Goal: Task Accomplishment & Management: Use online tool/utility

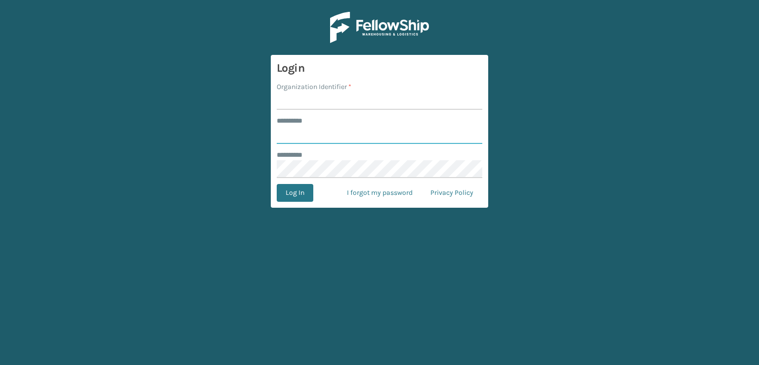
type input "***"
click at [378, 98] on input "Organization Identifier *" at bounding box center [380, 101] width 206 height 18
type input "sleepgeekz warehouse"
click at [299, 192] on button "Log In" at bounding box center [295, 193] width 37 height 18
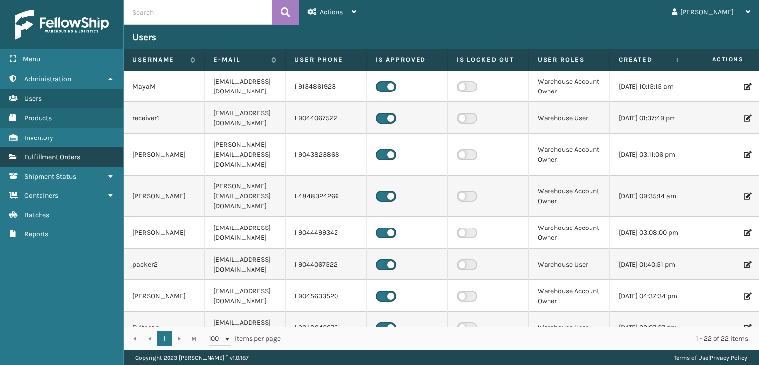
click at [43, 160] on span "Fulfillment Orders" at bounding box center [52, 157] width 56 height 8
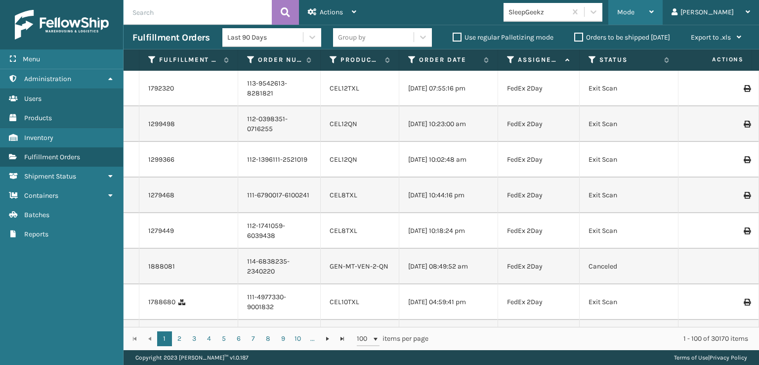
click at [654, 0] on div "Mode" at bounding box center [635, 12] width 37 height 25
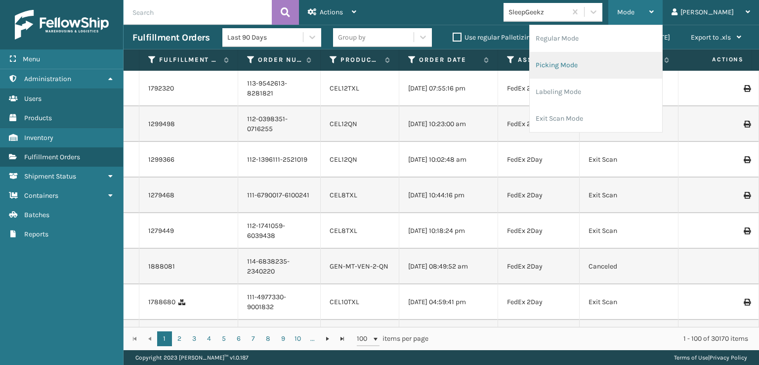
click at [611, 58] on li "Picking Mode" at bounding box center [596, 65] width 132 height 27
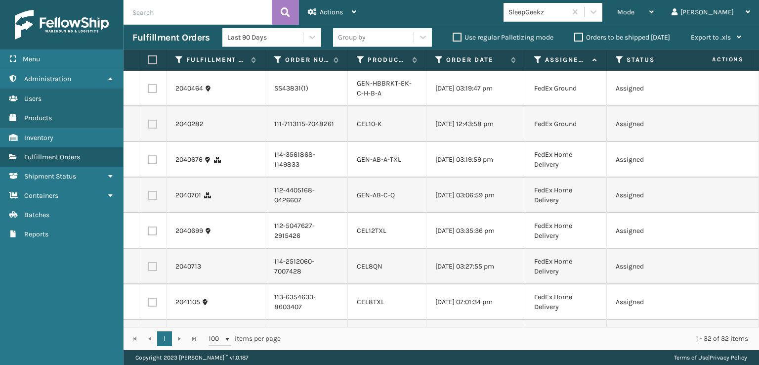
click at [152, 127] on label at bounding box center [152, 124] width 9 height 9
click at [149, 126] on input "checkbox" at bounding box center [148, 123] width 0 height 6
checkbox input "true"
click at [154, 164] on label at bounding box center [152, 159] width 9 height 9
click at [149, 162] on input "checkbox" at bounding box center [148, 158] width 0 height 6
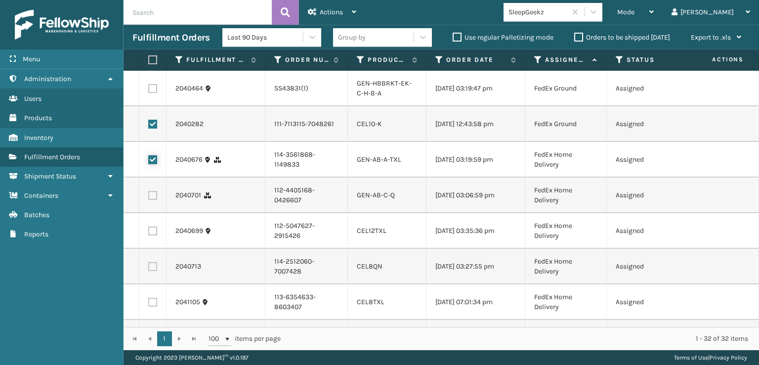
checkbox input "true"
click at [156, 200] on label at bounding box center [152, 195] width 9 height 9
click at [149, 197] on input "checkbox" at bounding box center [148, 194] width 0 height 6
checkbox input "true"
click at [153, 235] on label at bounding box center [152, 230] width 9 height 9
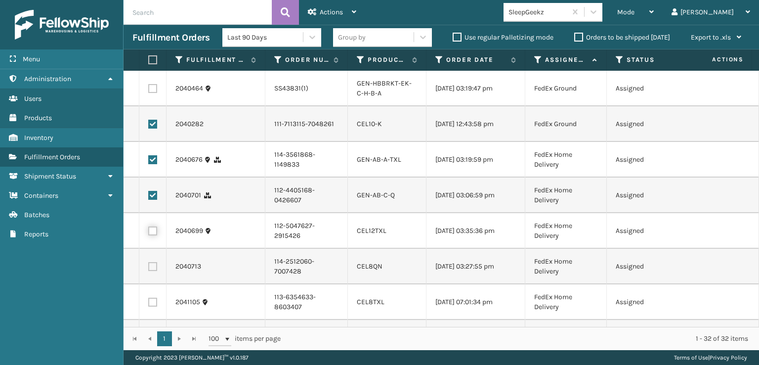
click at [149, 233] on input "checkbox" at bounding box center [148, 229] width 0 height 6
checkbox input "true"
click at [151, 271] on label at bounding box center [152, 266] width 9 height 9
click at [149, 268] on input "checkbox" at bounding box center [148, 265] width 0 height 6
checkbox input "true"
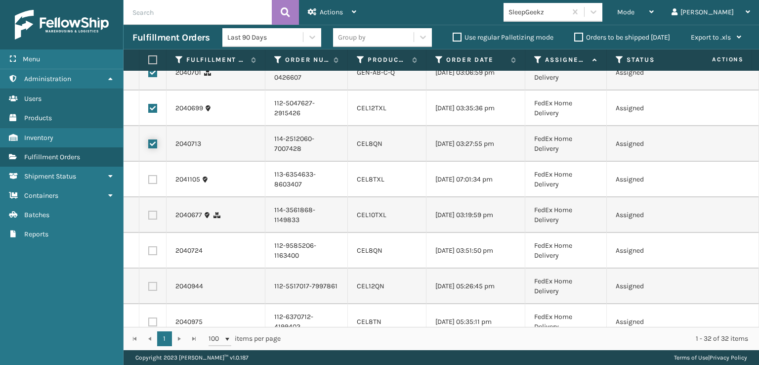
scroll to position [148, 0]
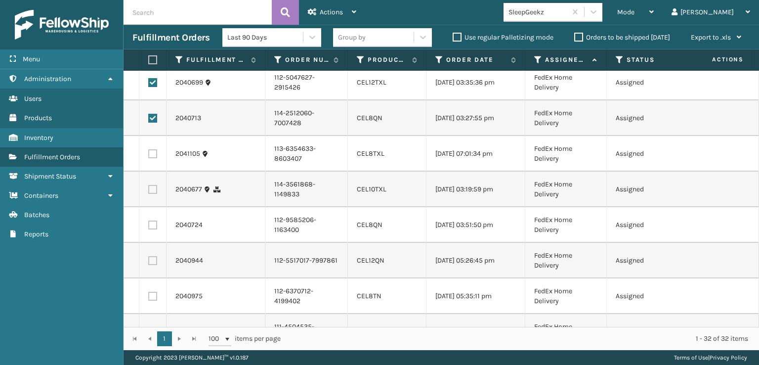
click at [150, 158] on label at bounding box center [152, 153] width 9 height 9
click at [149, 156] on input "checkbox" at bounding box center [148, 152] width 0 height 6
checkbox input "true"
click at [156, 194] on label at bounding box center [152, 189] width 9 height 9
click at [149, 191] on input "checkbox" at bounding box center [148, 188] width 0 height 6
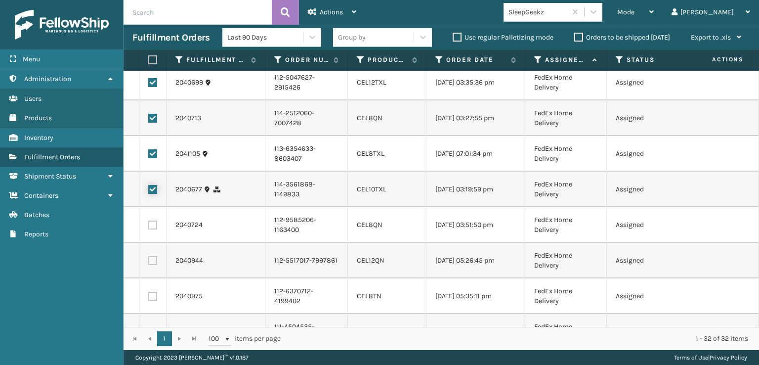
checkbox input "true"
click at [152, 229] on label at bounding box center [152, 224] width 9 height 9
click at [149, 227] on input "checkbox" at bounding box center [148, 223] width 0 height 6
checkbox input "true"
click at [151, 265] on label at bounding box center [152, 260] width 9 height 9
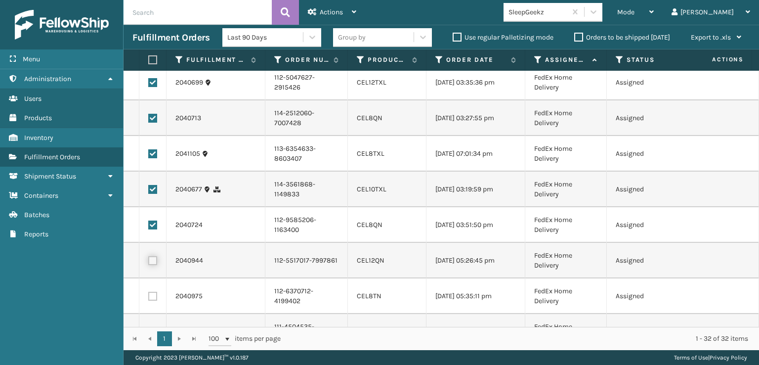
click at [149, 262] on input "checkbox" at bounding box center [148, 259] width 0 height 6
checkbox input "true"
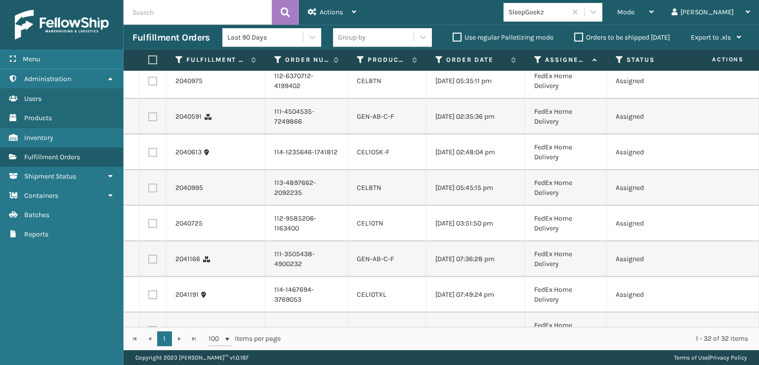
scroll to position [346, 0]
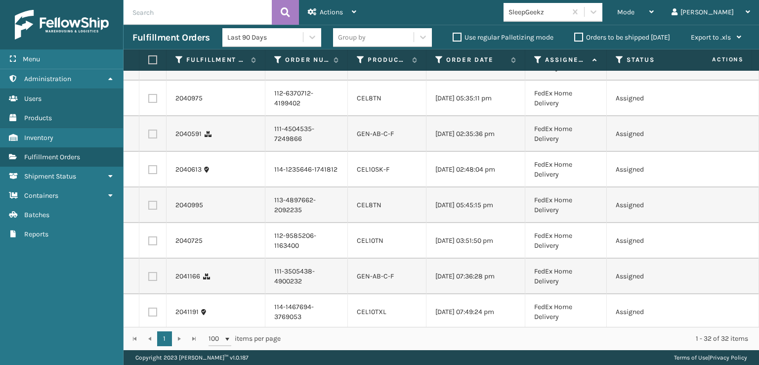
click at [152, 103] on label at bounding box center [152, 98] width 9 height 9
click at [149, 100] on input "checkbox" at bounding box center [148, 97] width 0 height 6
checkbox input "true"
click at [152, 138] on label at bounding box center [152, 133] width 9 height 9
click at [149, 136] on input "checkbox" at bounding box center [148, 132] width 0 height 6
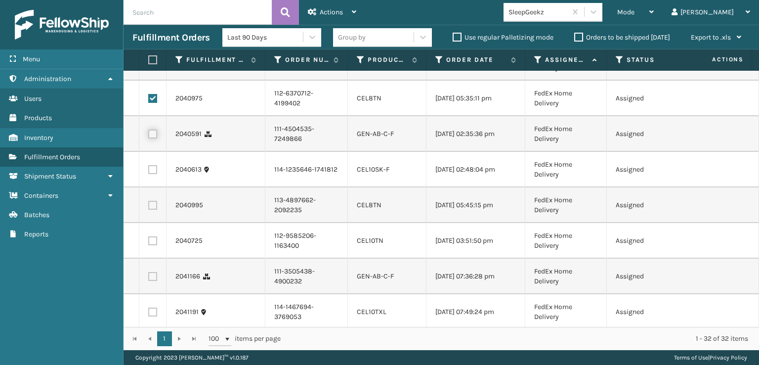
checkbox input "true"
click at [151, 174] on label at bounding box center [152, 169] width 9 height 9
click at [149, 171] on input "checkbox" at bounding box center [148, 168] width 0 height 6
checkbox input "true"
click at [154, 210] on label at bounding box center [152, 205] width 9 height 9
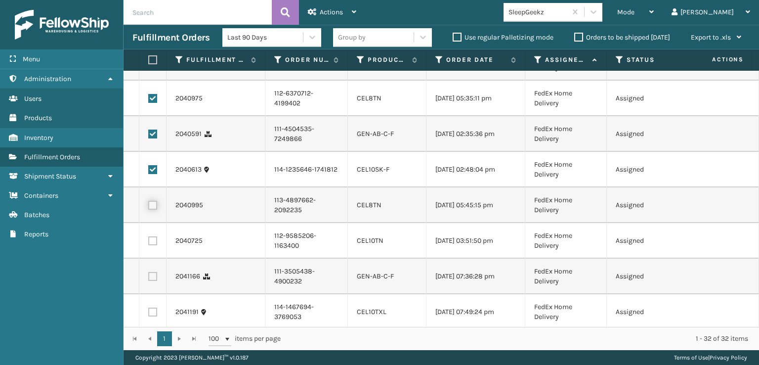
click at [149, 207] on input "checkbox" at bounding box center [148, 204] width 0 height 6
checkbox input "true"
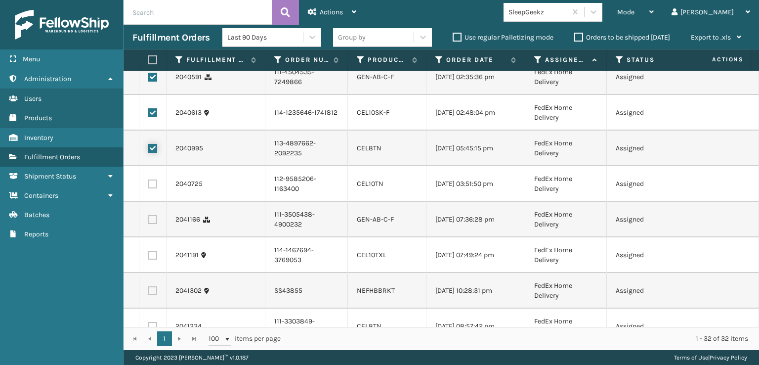
scroll to position [494, 0]
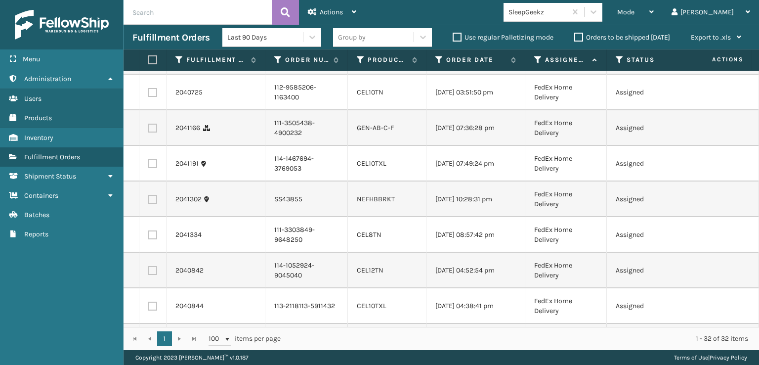
click at [155, 97] on label at bounding box center [152, 92] width 9 height 9
click at [149, 94] on input "checkbox" at bounding box center [148, 91] width 0 height 6
checkbox input "true"
click at [154, 132] on label at bounding box center [152, 128] width 9 height 9
click at [149, 130] on input "checkbox" at bounding box center [148, 127] width 0 height 6
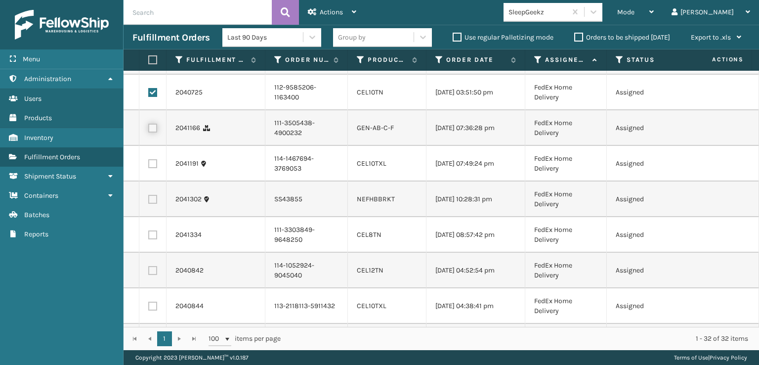
checkbox input "true"
click at [153, 168] on label at bounding box center [152, 163] width 9 height 9
click at [149, 166] on input "checkbox" at bounding box center [148, 162] width 0 height 6
checkbox input "true"
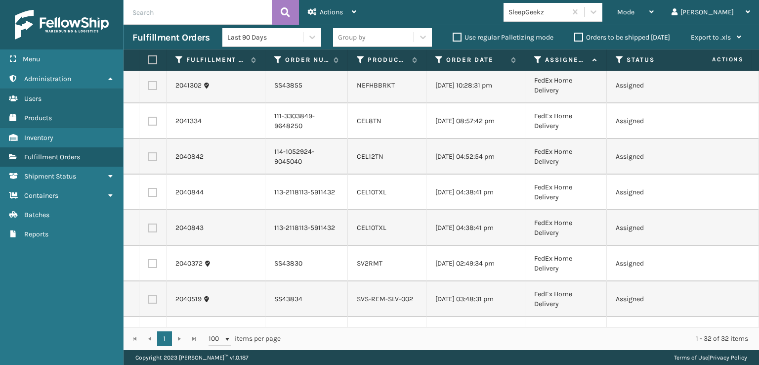
scroll to position [642, 0]
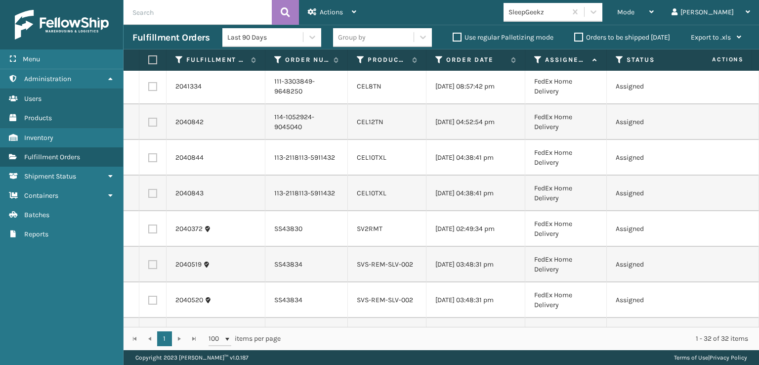
click at [151, 91] on label at bounding box center [152, 86] width 9 height 9
click at [149, 88] on input "checkbox" at bounding box center [148, 85] width 0 height 6
checkbox input "true"
click at [155, 126] on label at bounding box center [152, 122] width 9 height 9
click at [149, 124] on input "checkbox" at bounding box center [148, 121] width 0 height 6
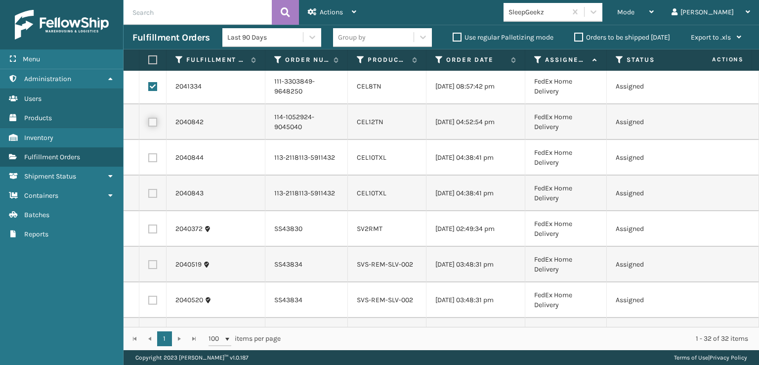
checkbox input "true"
click at [155, 162] on label at bounding box center [152, 157] width 9 height 9
click at [149, 160] on input "checkbox" at bounding box center [148, 156] width 0 height 6
checkbox input "true"
click at [154, 198] on label at bounding box center [152, 193] width 9 height 9
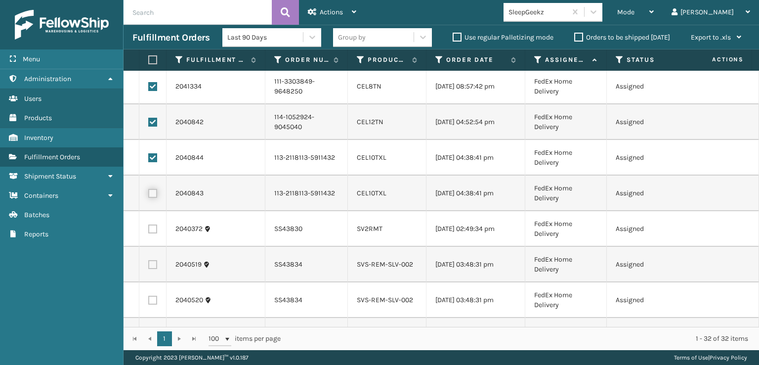
click at [149, 195] on input "checkbox" at bounding box center [148, 192] width 0 height 6
checkbox input "true"
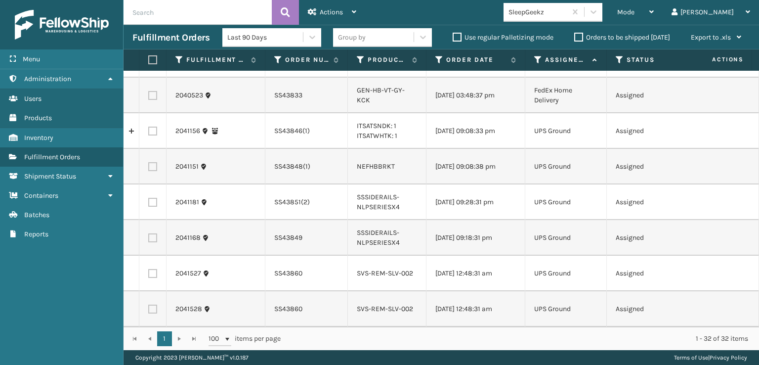
scroll to position [889, 0]
click at [155, 100] on label at bounding box center [152, 95] width 9 height 9
click at [149, 97] on input "checkbox" at bounding box center [148, 94] width 0 height 6
checkbox input "true"
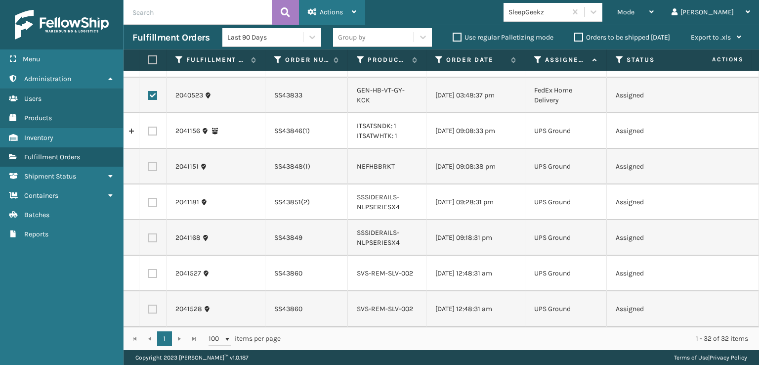
click at [358, 17] on div "Actions Settings Remove All Filters Export Labels Create Picking Batch" at bounding box center [332, 12] width 66 height 25
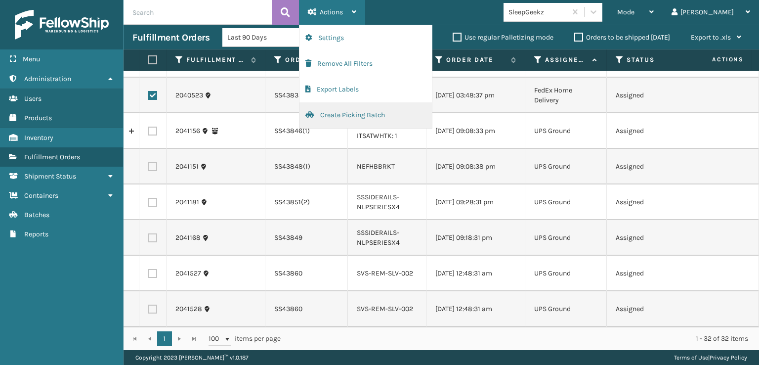
click at [369, 118] on button "Create Picking Batch" at bounding box center [365, 115] width 132 height 26
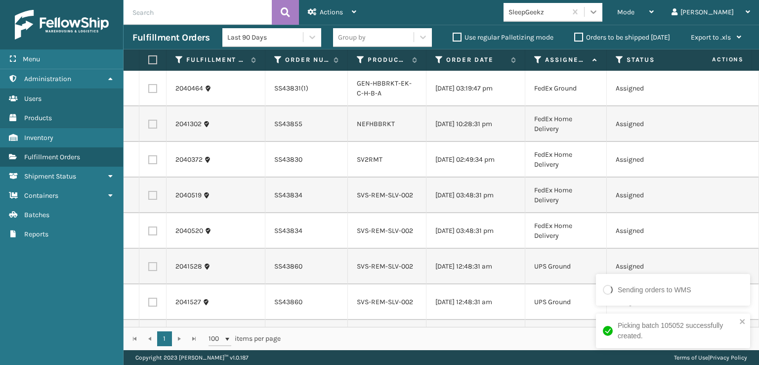
click at [596, 11] on icon at bounding box center [593, 11] width 6 height 3
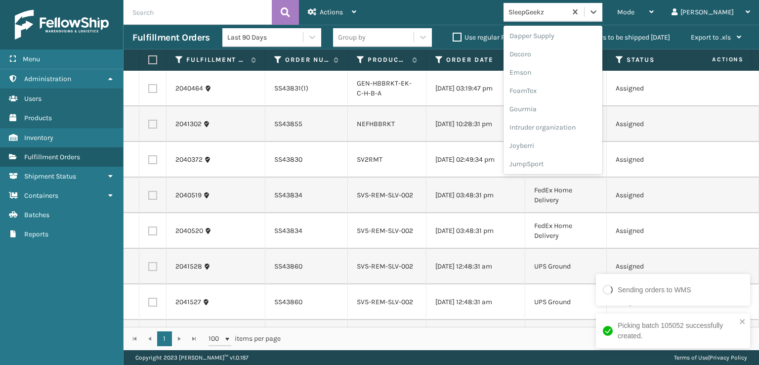
scroll to position [198, 0]
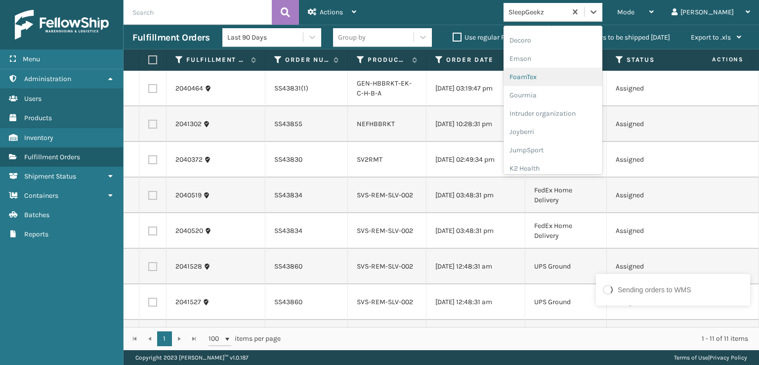
click at [575, 75] on div "FoamTex" at bounding box center [553, 77] width 99 height 18
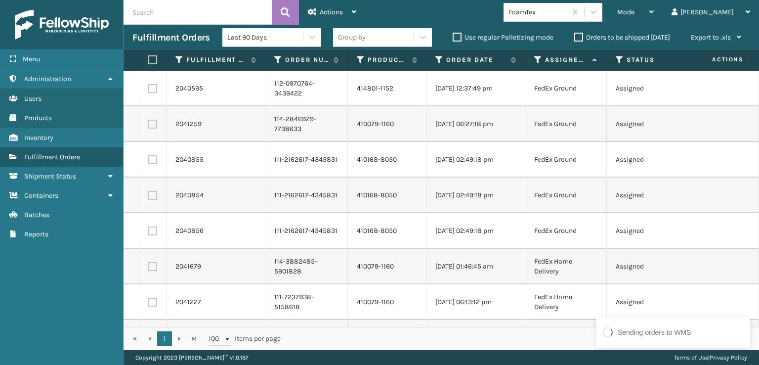
click at [154, 61] on label at bounding box center [151, 59] width 6 height 9
click at [149, 61] on input "checkbox" at bounding box center [148, 60] width 0 height 6
checkbox input "true"
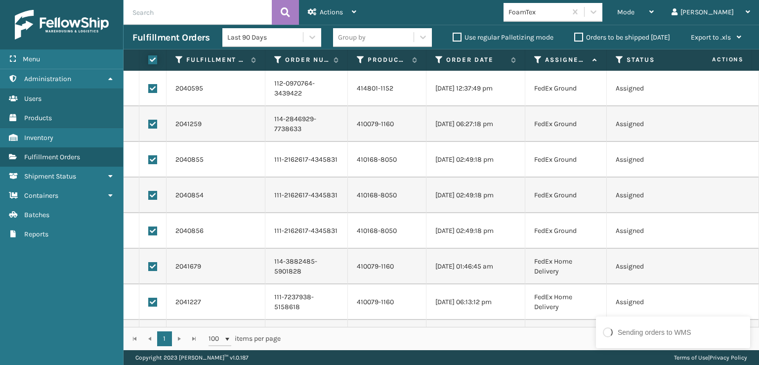
checkbox input "true"
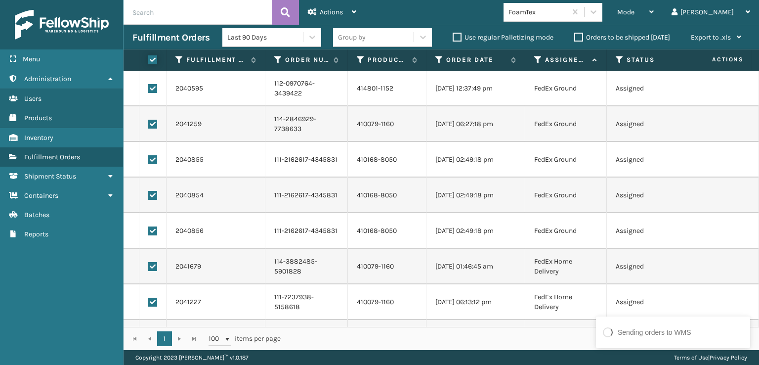
checkbox input "true"
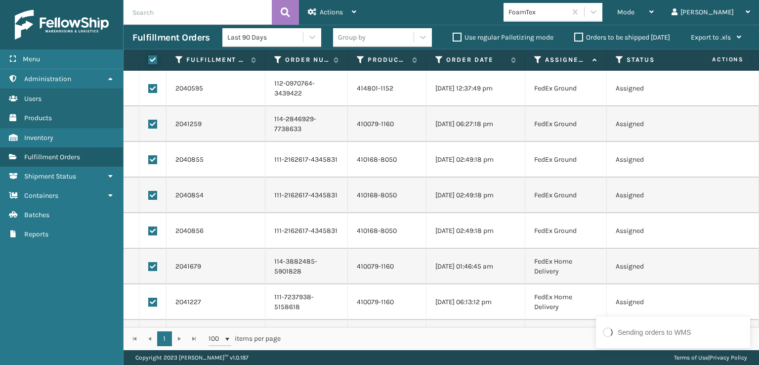
checkbox input "true"
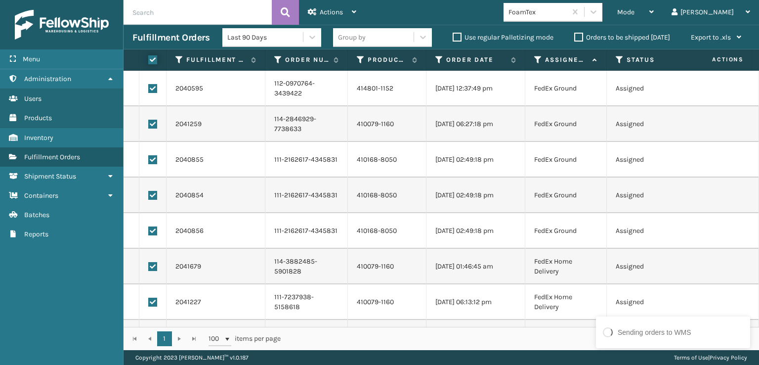
checkbox input "true"
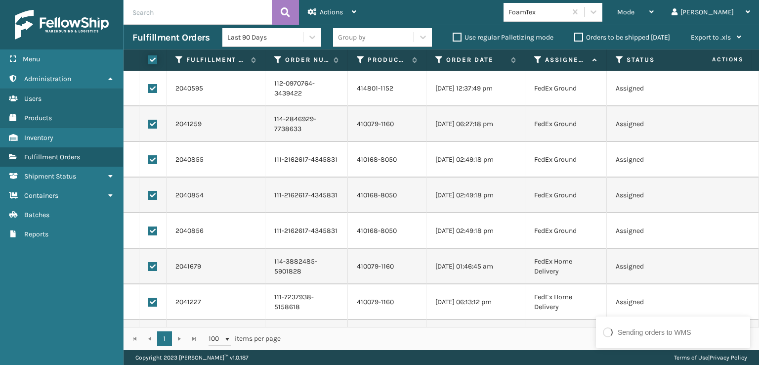
checkbox input "true"
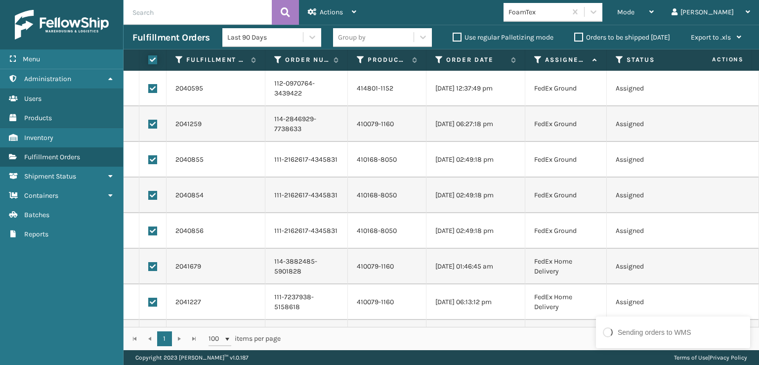
checkbox input "true"
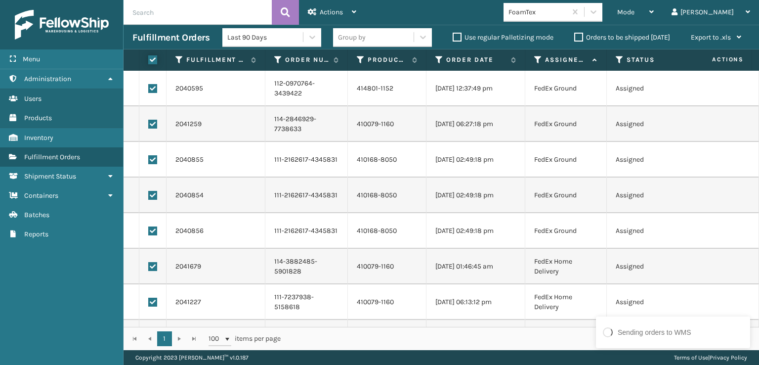
checkbox input "true"
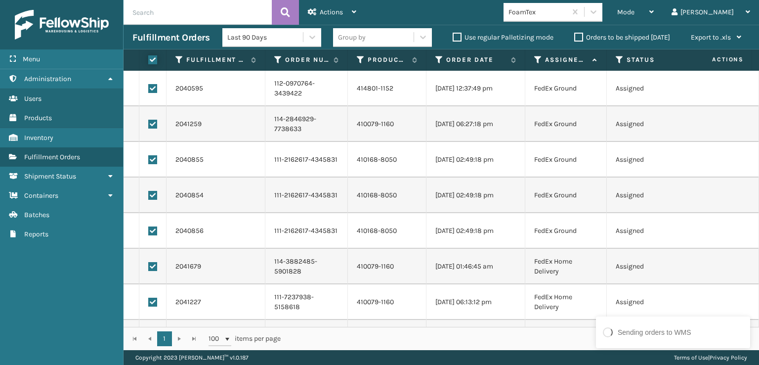
checkbox input "true"
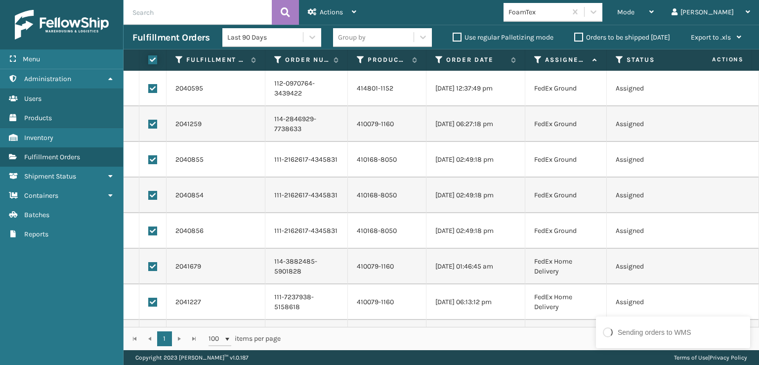
checkbox input "true"
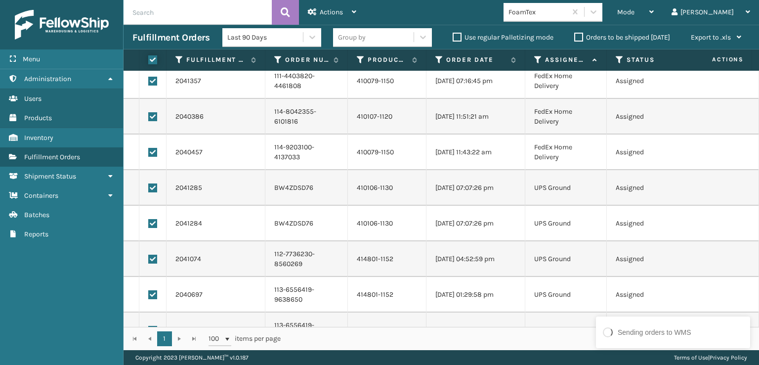
scroll to position [1137, 0]
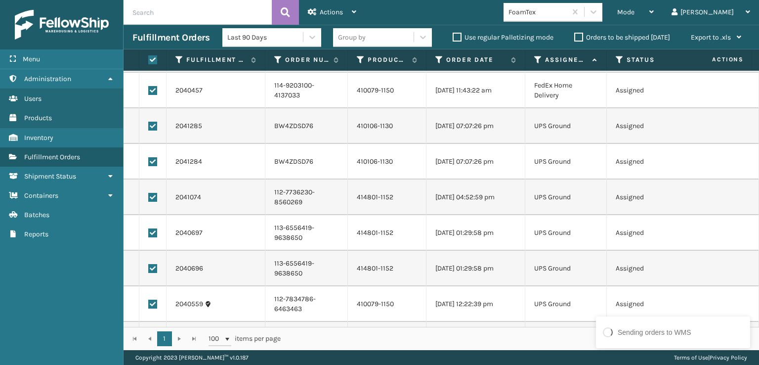
click at [155, 123] on label at bounding box center [152, 126] width 9 height 9
click at [149, 123] on input "checkbox" at bounding box center [148, 125] width 0 height 6
checkbox input "false"
click at [154, 165] on label at bounding box center [152, 161] width 9 height 9
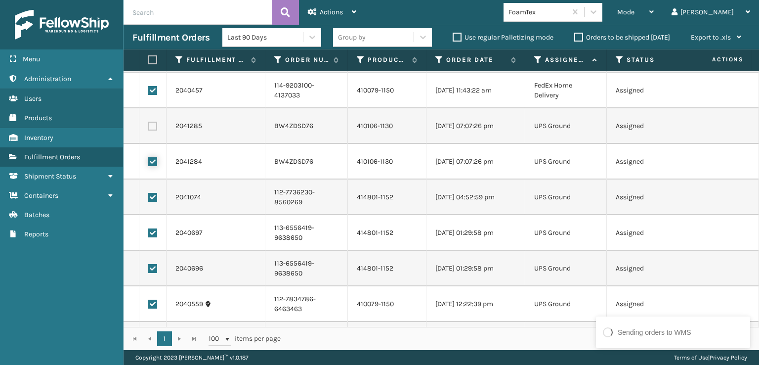
click at [149, 164] on input "checkbox" at bounding box center [148, 160] width 0 height 6
checkbox input "false"
click at [151, 194] on label at bounding box center [152, 197] width 9 height 9
click at [149, 194] on input "checkbox" at bounding box center [148, 196] width 0 height 6
checkbox input "false"
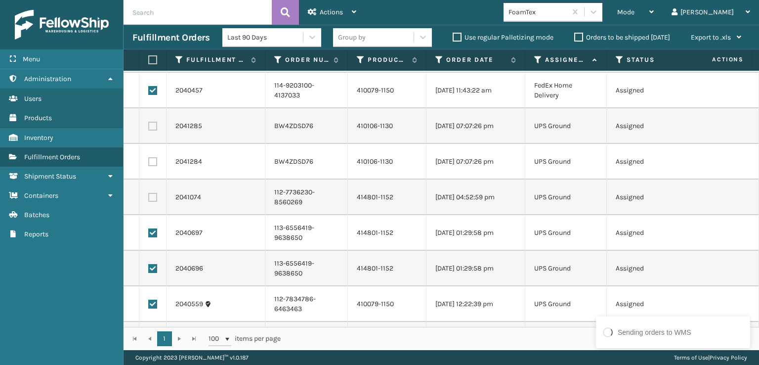
click at [154, 236] on label at bounding box center [152, 232] width 9 height 9
click at [149, 235] on input "checkbox" at bounding box center [148, 231] width 0 height 6
checkbox input "false"
click at [157, 268] on td at bounding box center [152, 269] width 27 height 36
click at [155, 268] on label at bounding box center [152, 268] width 9 height 9
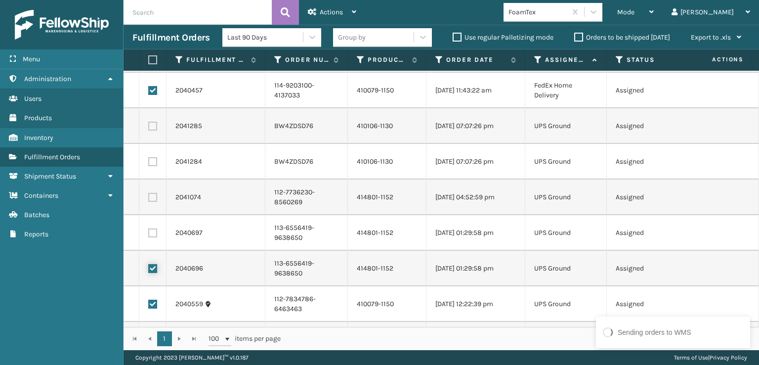
click at [149, 268] on input "checkbox" at bounding box center [148, 267] width 0 height 6
checkbox input "false"
click at [150, 306] on label at bounding box center [152, 303] width 9 height 9
click at [149, 306] on input "checkbox" at bounding box center [148, 302] width 0 height 6
checkbox input "false"
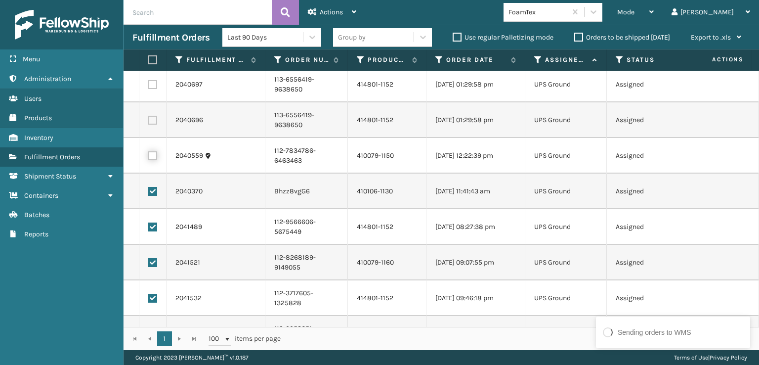
scroll to position [1334, 0]
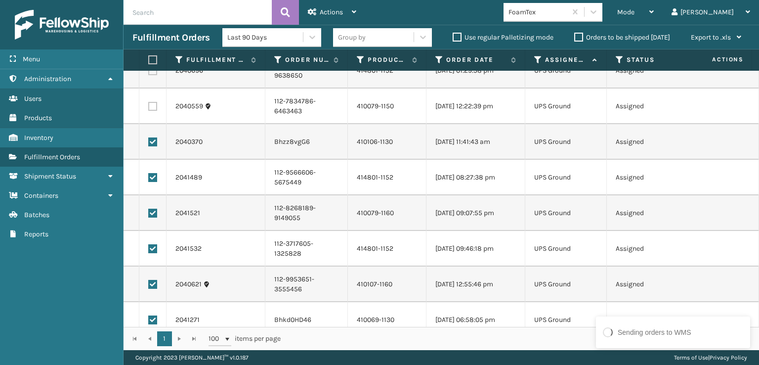
click at [151, 139] on label at bounding box center [152, 141] width 9 height 9
click at [149, 139] on input "checkbox" at bounding box center [148, 140] width 0 height 6
checkbox input "false"
click at [152, 176] on label at bounding box center [152, 177] width 9 height 9
click at [149, 176] on input "checkbox" at bounding box center [148, 176] width 0 height 6
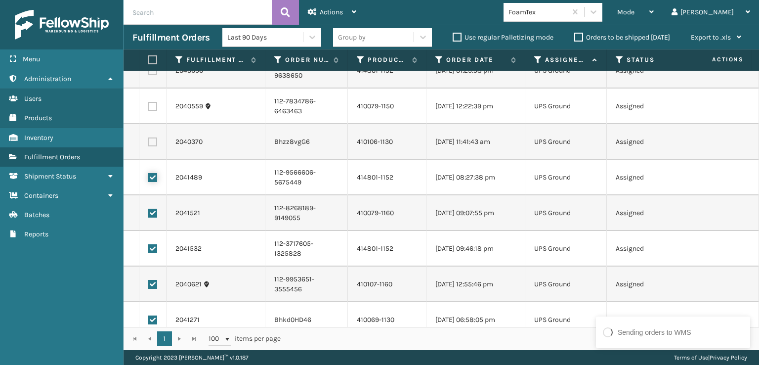
checkbox input "false"
click at [154, 214] on label at bounding box center [152, 213] width 9 height 9
click at [149, 214] on input "checkbox" at bounding box center [148, 212] width 0 height 6
checkbox input "false"
click at [155, 247] on label at bounding box center [152, 248] width 9 height 9
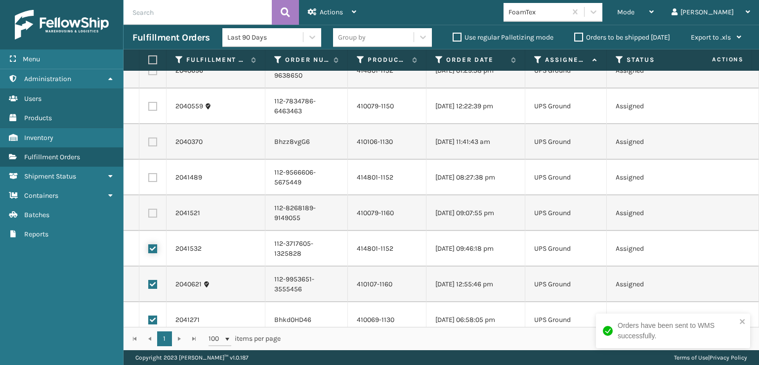
click at [149, 247] on input "checkbox" at bounding box center [148, 247] width 0 height 6
checkbox input "false"
click at [153, 283] on label at bounding box center [152, 284] width 9 height 9
click at [149, 283] on input "checkbox" at bounding box center [148, 283] width 0 height 6
checkbox input "false"
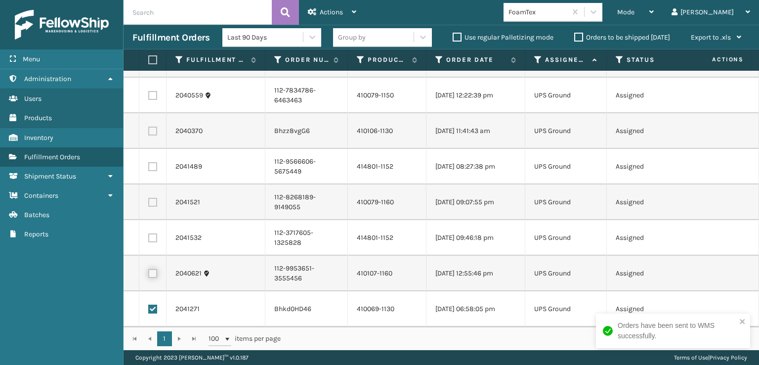
scroll to position [1352, 0]
click at [154, 304] on label at bounding box center [152, 308] width 9 height 9
click at [149, 304] on input "checkbox" at bounding box center [148, 307] width 0 height 6
checkbox input "false"
click at [351, 11] on div "Actions" at bounding box center [332, 12] width 48 height 25
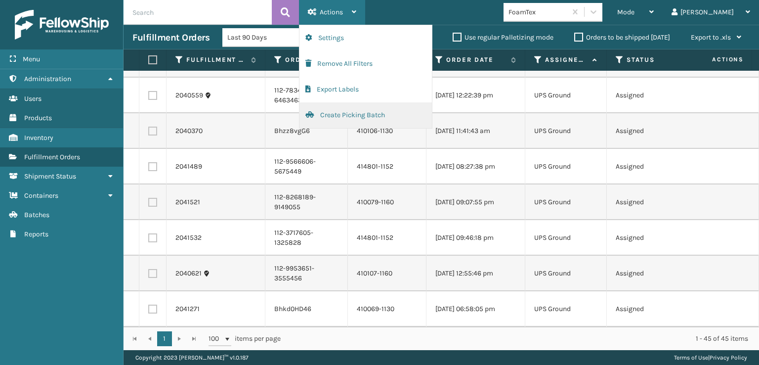
click at [367, 112] on button "Create Picking Batch" at bounding box center [365, 115] width 132 height 26
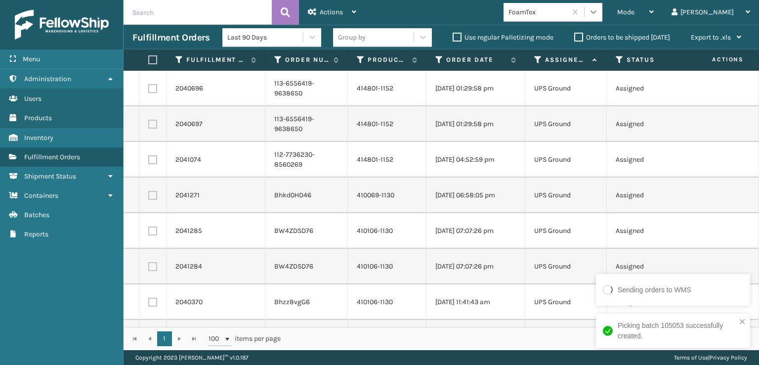
click at [598, 9] on icon at bounding box center [594, 12] width 10 height 10
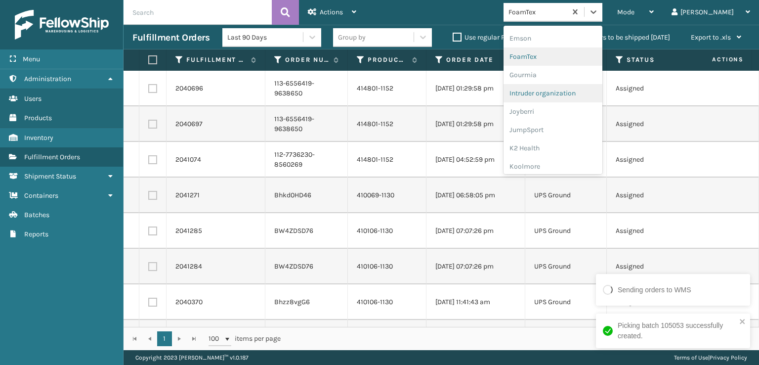
scroll to position [312, 0]
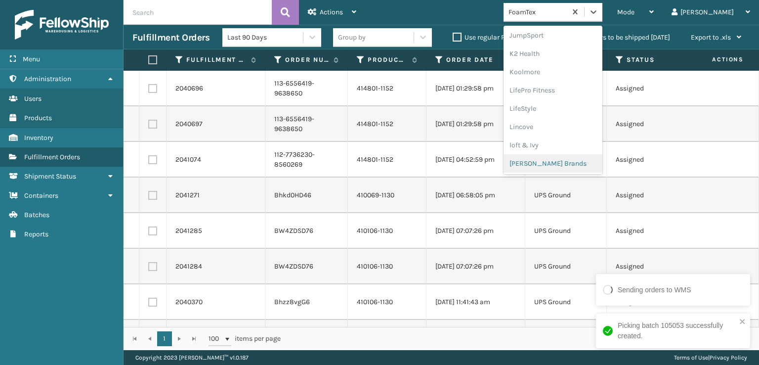
click at [582, 159] on div "[PERSON_NAME] Brands" at bounding box center [553, 163] width 99 height 18
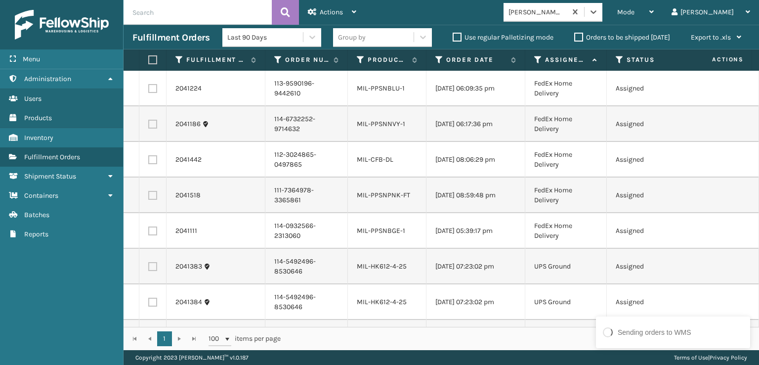
click at [150, 60] on label at bounding box center [151, 59] width 6 height 9
click at [149, 60] on input "checkbox" at bounding box center [148, 60] width 0 height 6
checkbox input "true"
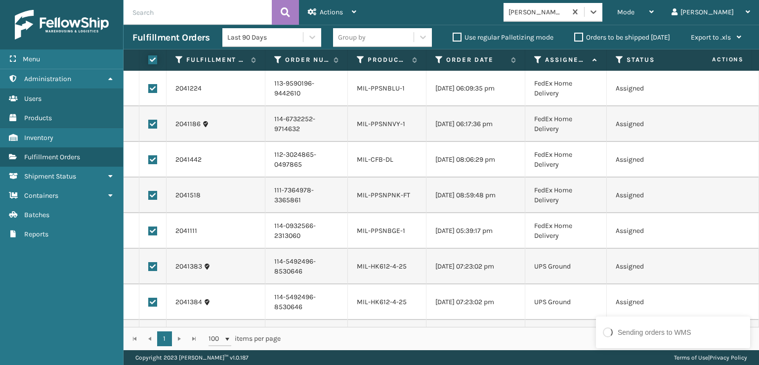
checkbox input "true"
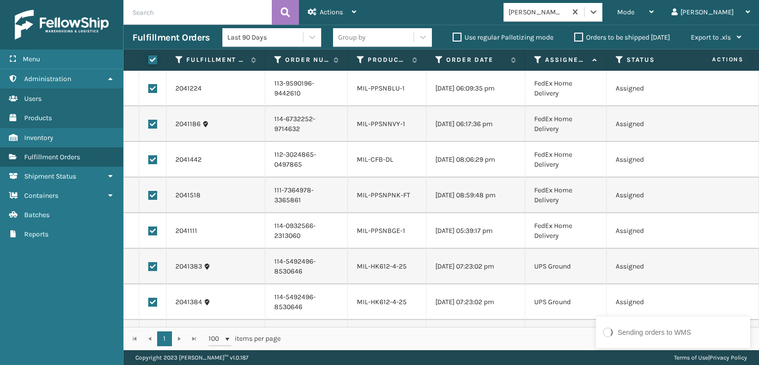
checkbox input "true"
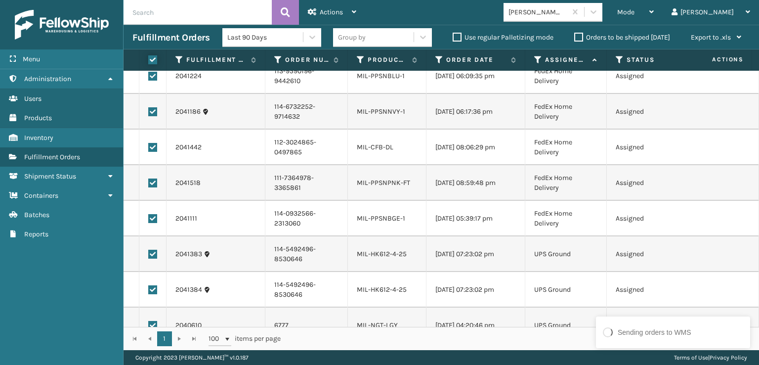
scroll to position [0, 0]
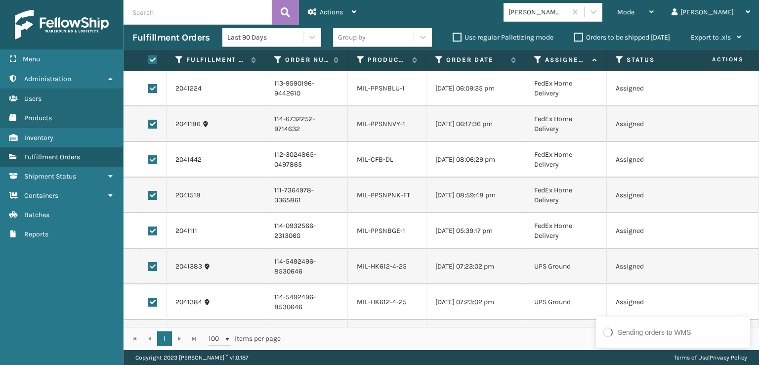
click at [150, 87] on label at bounding box center [152, 88] width 9 height 9
click at [149, 87] on input "checkbox" at bounding box center [148, 87] width 0 height 6
checkbox input "false"
click at [151, 124] on label at bounding box center [152, 124] width 9 height 9
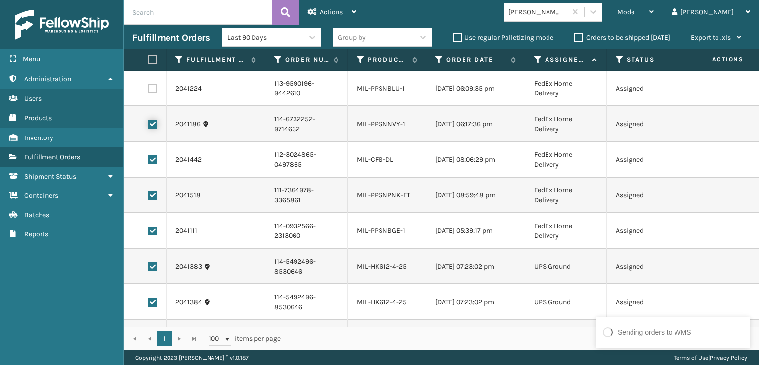
click at [149, 124] on input "checkbox" at bounding box center [148, 123] width 0 height 6
checkbox input "false"
click at [153, 156] on label at bounding box center [152, 159] width 9 height 9
click at [149, 156] on input "checkbox" at bounding box center [148, 158] width 0 height 6
checkbox input "false"
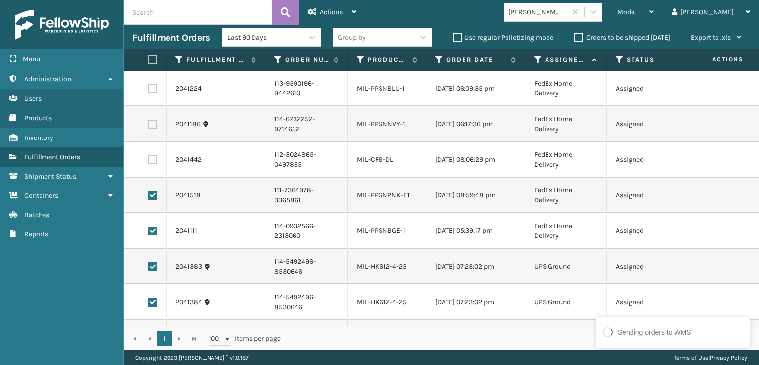
click at [155, 192] on label at bounding box center [152, 195] width 9 height 9
click at [149, 192] on input "checkbox" at bounding box center [148, 194] width 0 height 6
checkbox input "false"
click at [153, 232] on label at bounding box center [152, 230] width 9 height 9
click at [149, 232] on input "checkbox" at bounding box center [148, 229] width 0 height 6
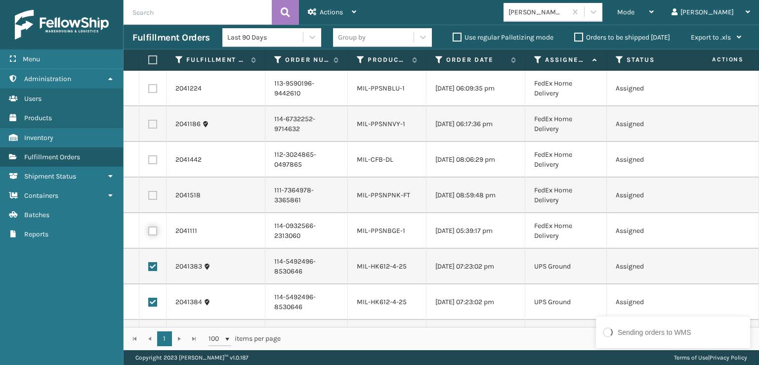
checkbox input "false"
click at [315, 12] on icon at bounding box center [312, 11] width 9 height 7
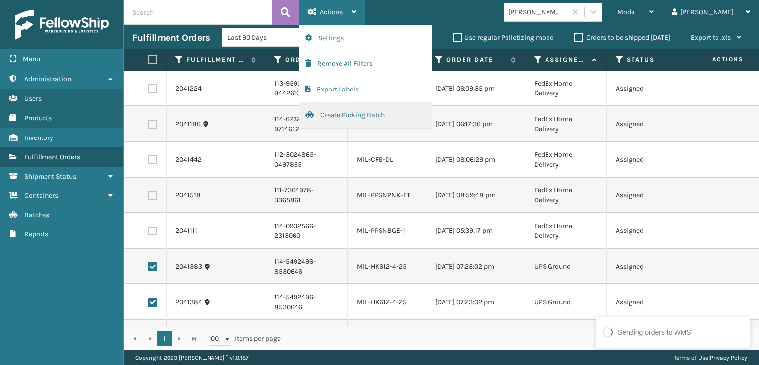
click at [342, 113] on button "Create Picking Batch" at bounding box center [365, 115] width 132 height 26
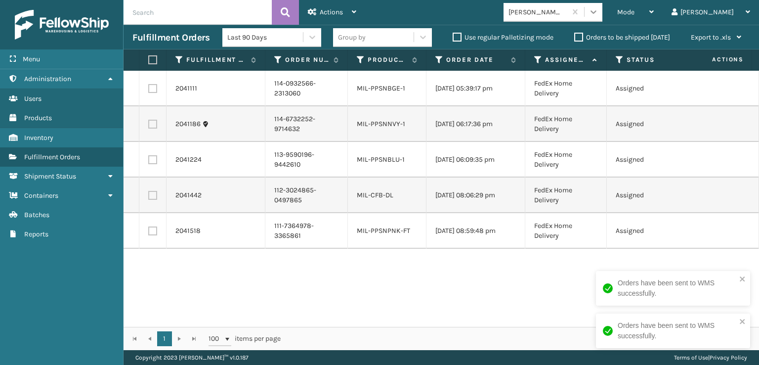
click at [598, 15] on icon at bounding box center [594, 12] width 10 height 10
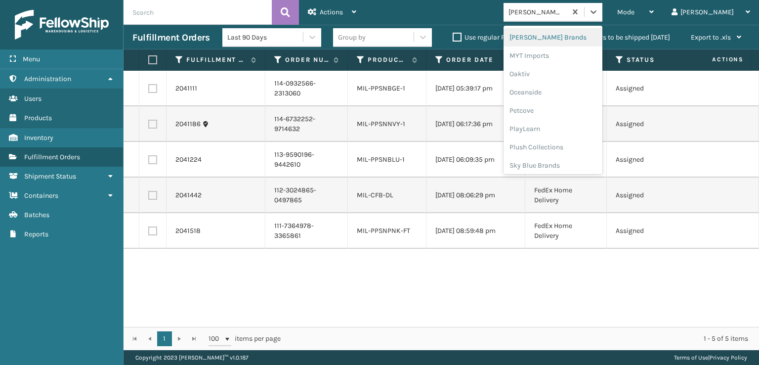
scroll to position [461, 0]
click at [573, 162] on div "SleepGeekz" at bounding box center [553, 161] width 99 height 18
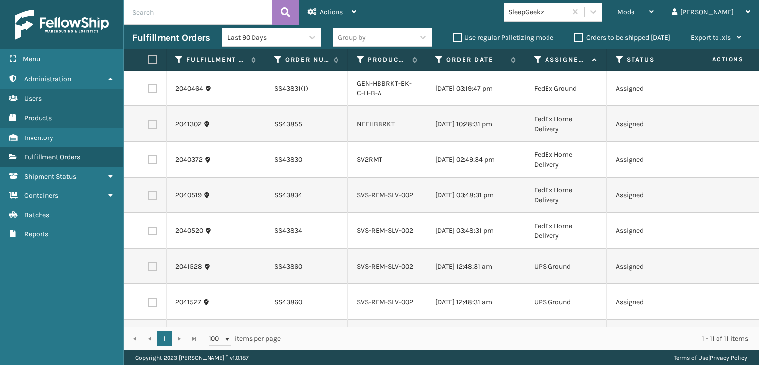
click at [154, 61] on label at bounding box center [151, 59] width 6 height 9
click at [149, 61] on input "checkbox" at bounding box center [148, 60] width 0 height 6
checkbox input "true"
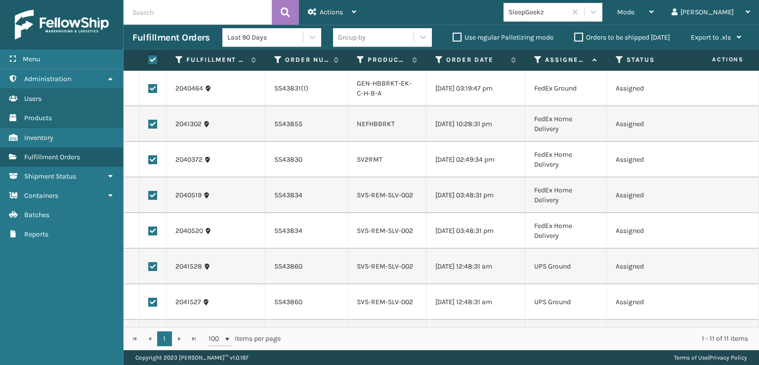
checkbox input "true"
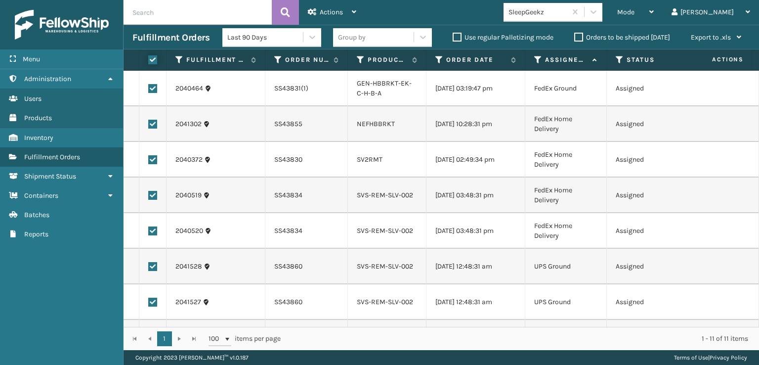
checkbox input "true"
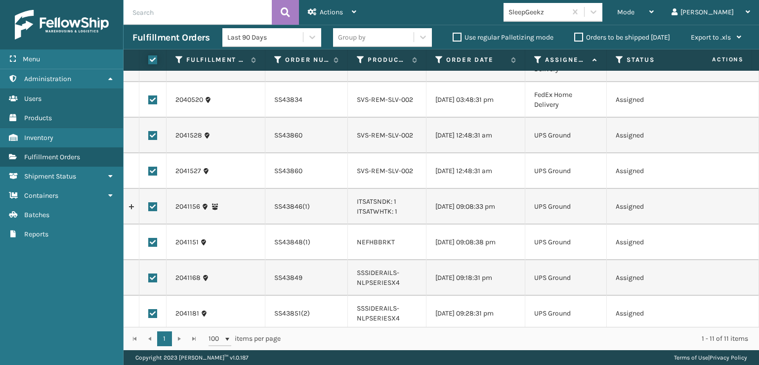
scroll to position [154, 0]
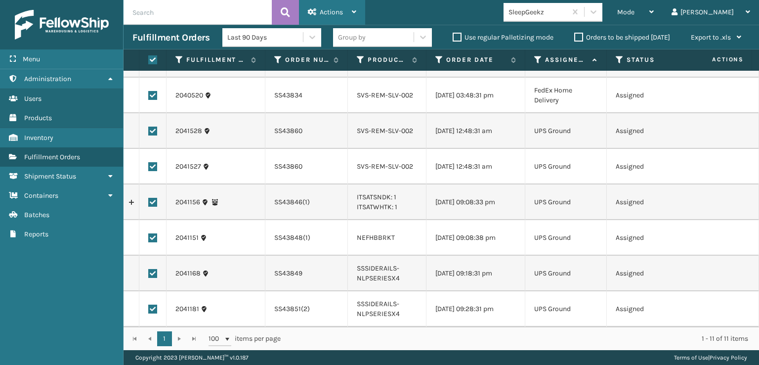
click at [350, 18] on div "Actions" at bounding box center [332, 12] width 48 height 25
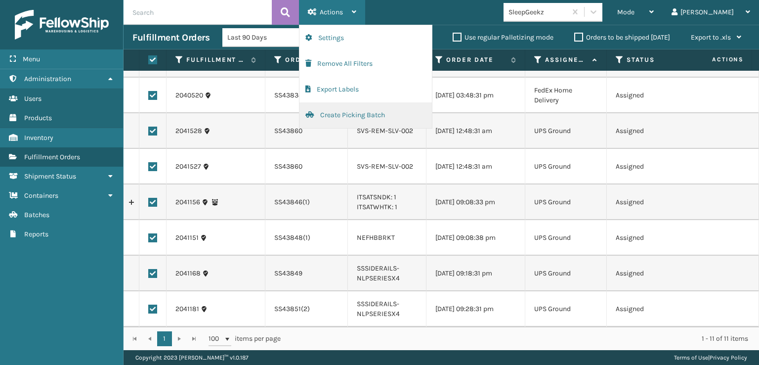
click at [372, 109] on button "Create Picking Batch" at bounding box center [365, 115] width 132 height 26
